Goal: Navigation & Orientation: Find specific page/section

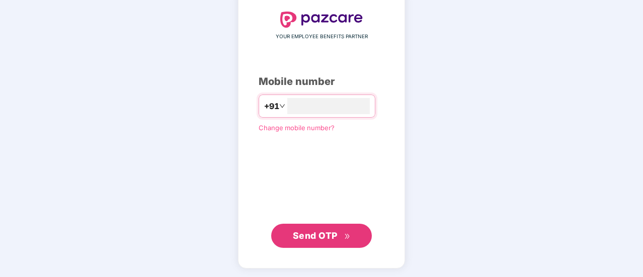
type input "**********"
click at [320, 235] on span "Send OTP" at bounding box center [315, 236] width 45 height 11
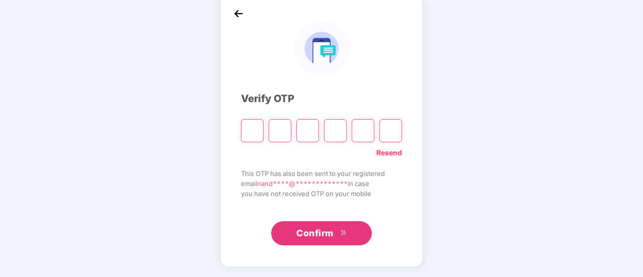
scroll to position [50, 0]
type input "*"
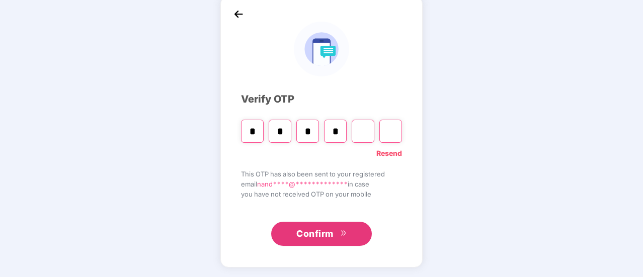
type input "*"
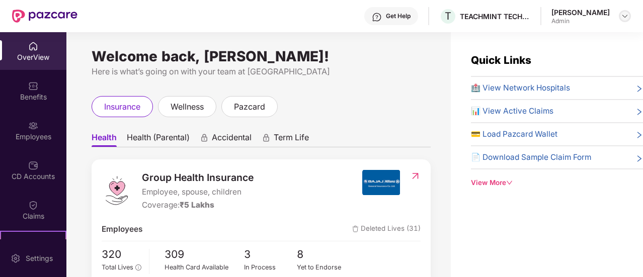
click at [626, 19] on img at bounding box center [625, 16] width 8 height 8
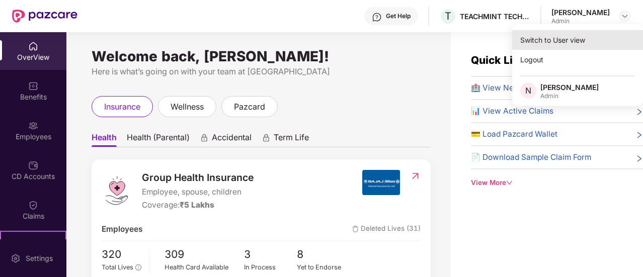
click at [560, 44] on div "Switch to User view" at bounding box center [578, 40] width 131 height 20
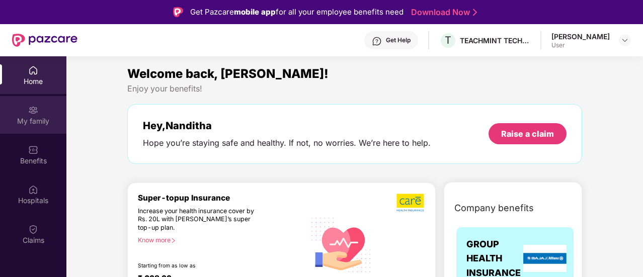
click at [27, 116] on div "My family" at bounding box center [33, 121] width 66 height 10
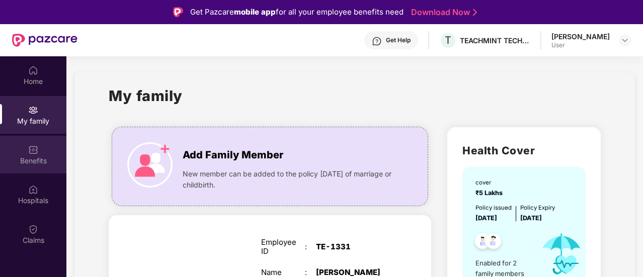
click at [44, 160] on div "Benefits" at bounding box center [33, 161] width 66 height 10
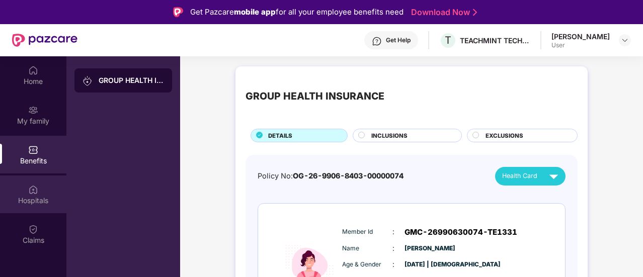
click at [29, 200] on div "Hospitals" at bounding box center [33, 201] width 66 height 10
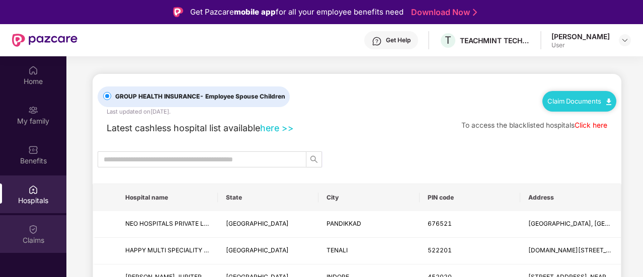
click at [35, 236] on div "Claims" at bounding box center [33, 241] width 66 height 10
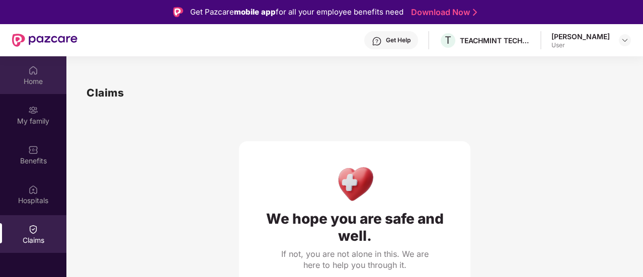
click at [32, 77] on div "Home" at bounding box center [33, 82] width 66 height 10
